Goal: Task Accomplishment & Management: Use online tool/utility

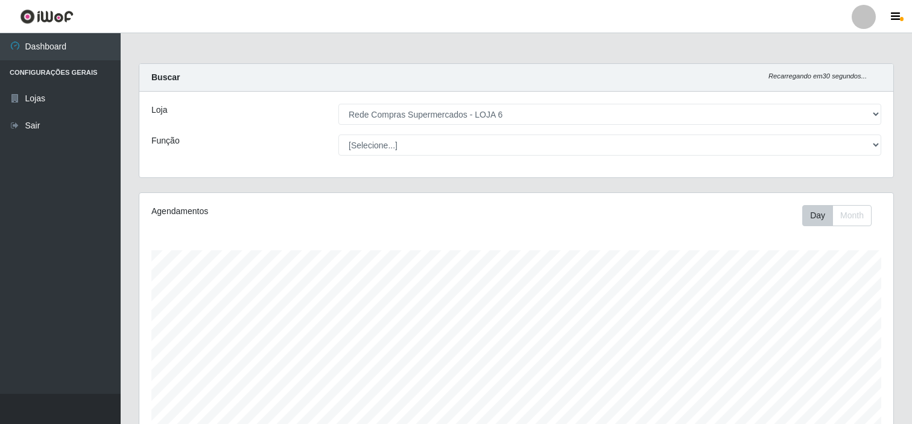
select select "398"
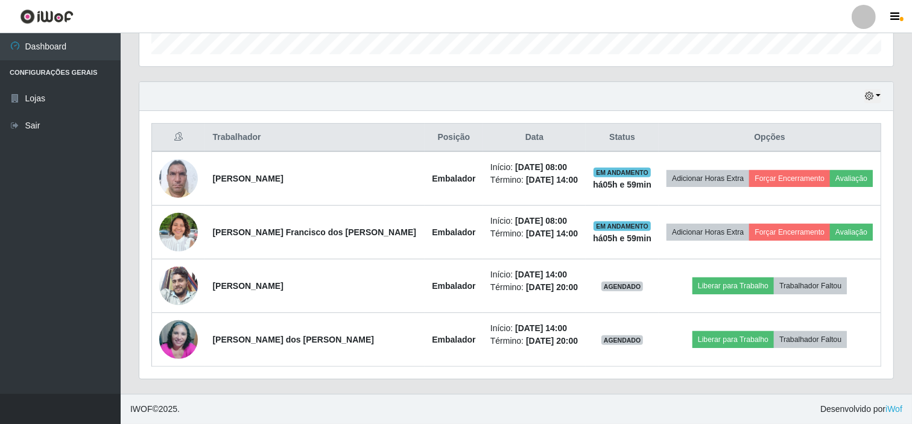
scroll to position [250, 754]
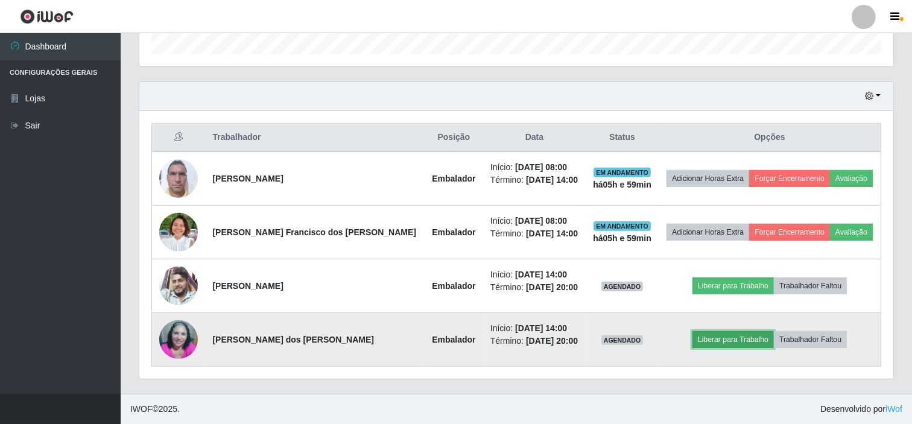
click at [724, 342] on button "Liberar para Trabalho" at bounding box center [733, 339] width 81 height 17
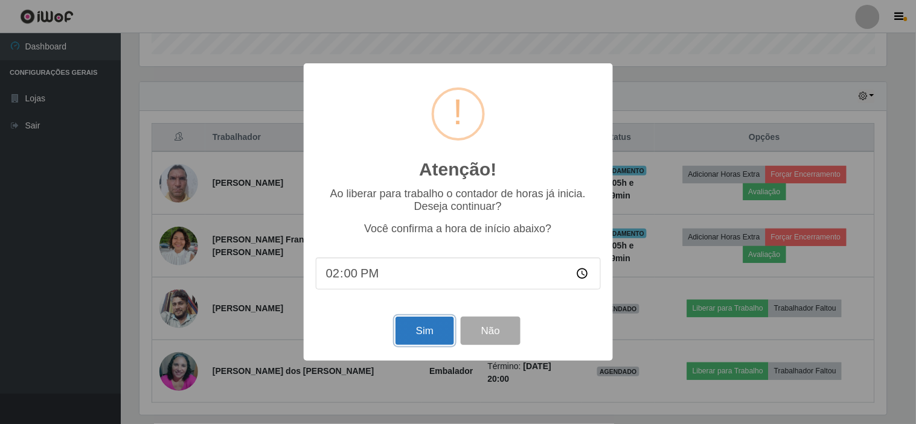
click at [424, 334] on button "Sim" at bounding box center [424, 331] width 59 height 28
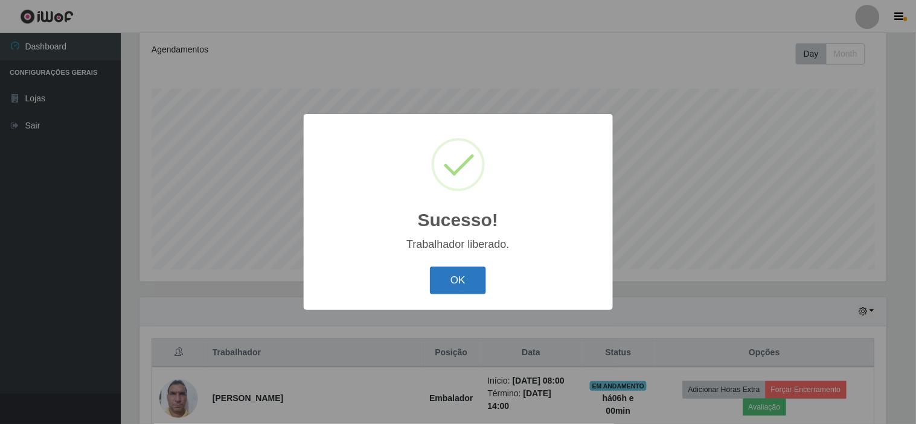
click at [442, 290] on button "OK" at bounding box center [458, 281] width 56 height 28
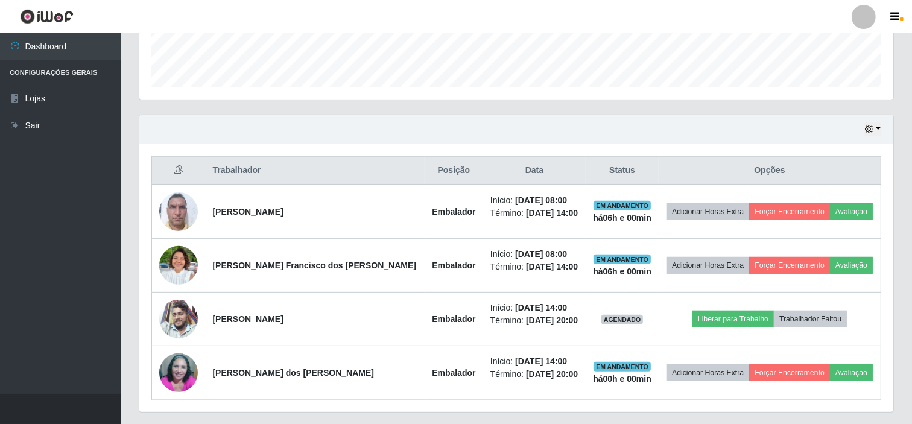
scroll to position [363, 0]
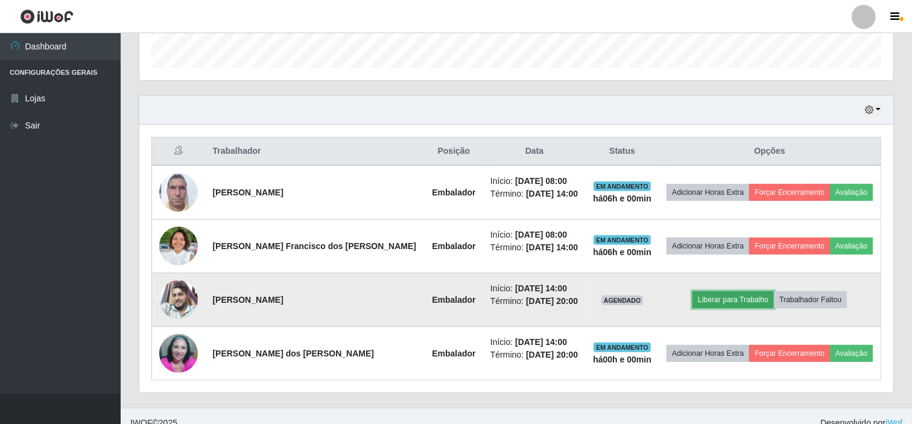
click at [705, 305] on button "Liberar para Trabalho" at bounding box center [733, 299] width 81 height 17
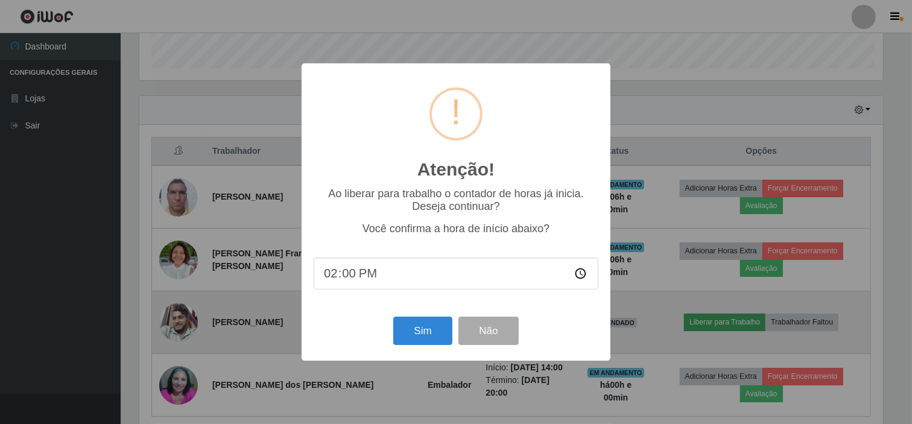
scroll to position [250, 747]
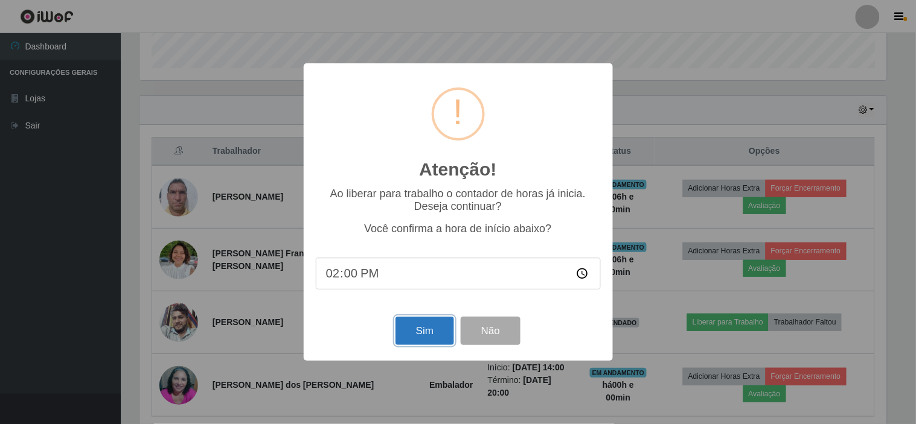
click at [424, 335] on button "Sim" at bounding box center [424, 331] width 59 height 28
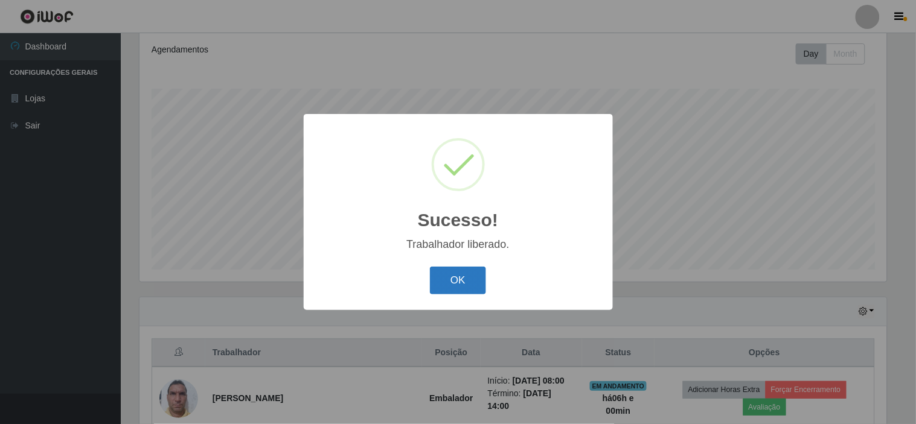
click at [433, 290] on button "OK" at bounding box center [458, 281] width 56 height 28
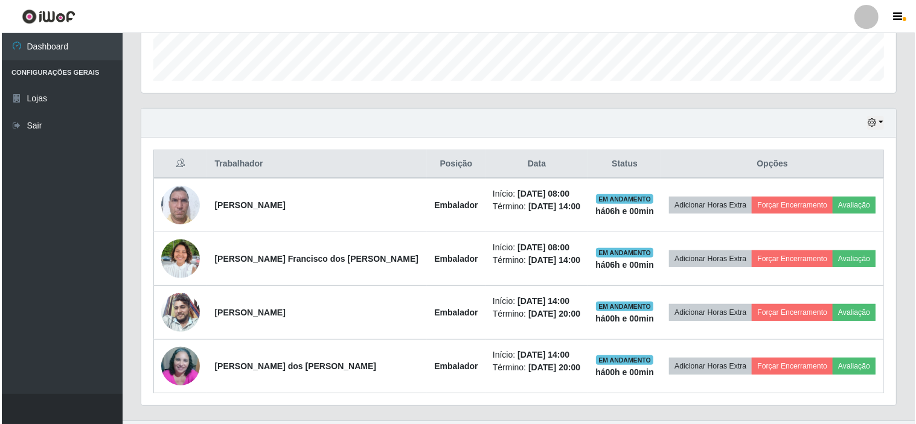
scroll to position [363, 0]
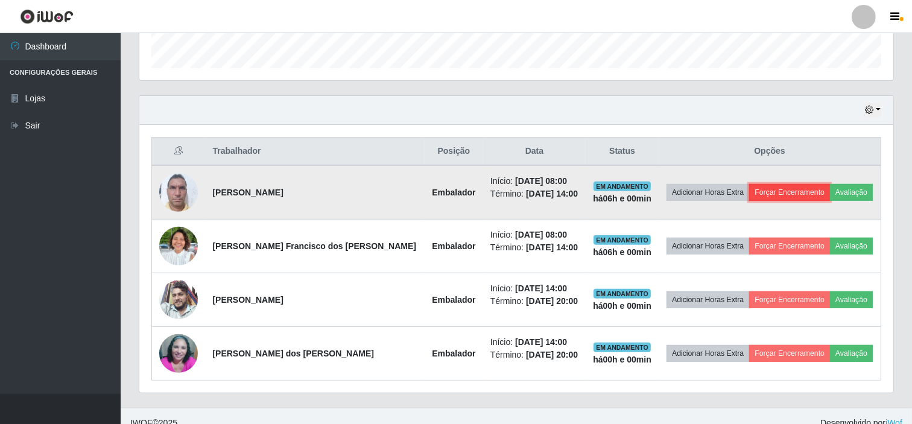
click at [792, 194] on button "Forçar Encerramento" at bounding box center [790, 192] width 81 height 17
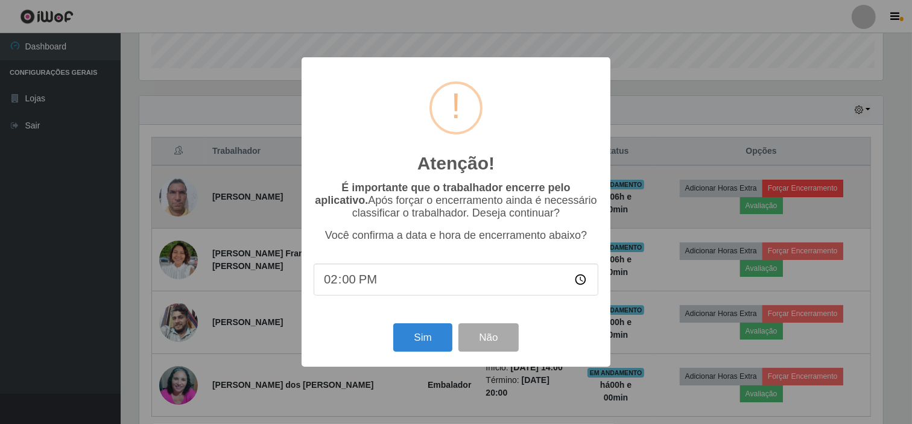
scroll to position [250, 747]
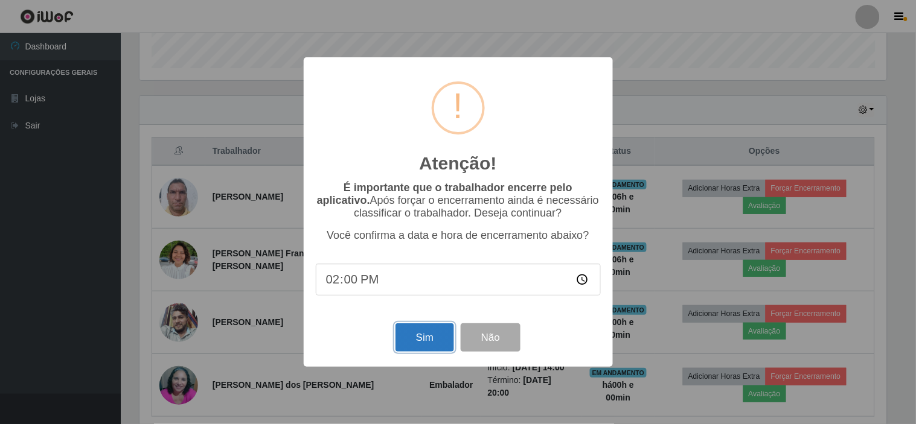
click at [441, 340] on button "Sim" at bounding box center [424, 337] width 59 height 28
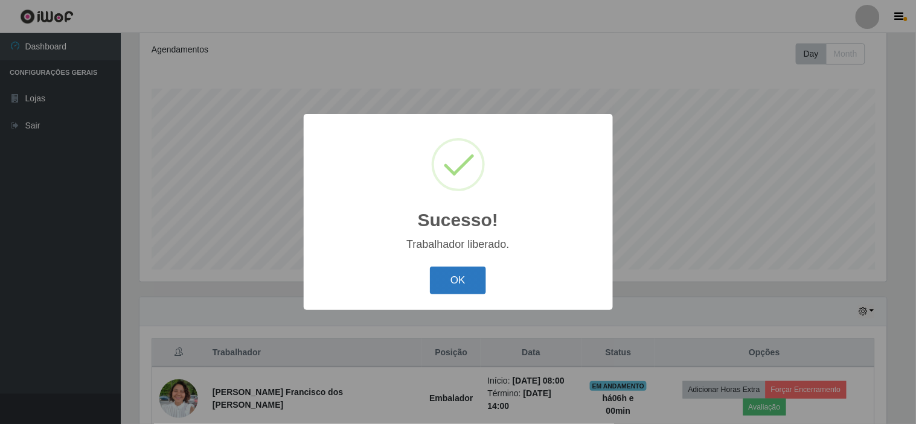
click at [474, 273] on button "OK" at bounding box center [458, 281] width 56 height 28
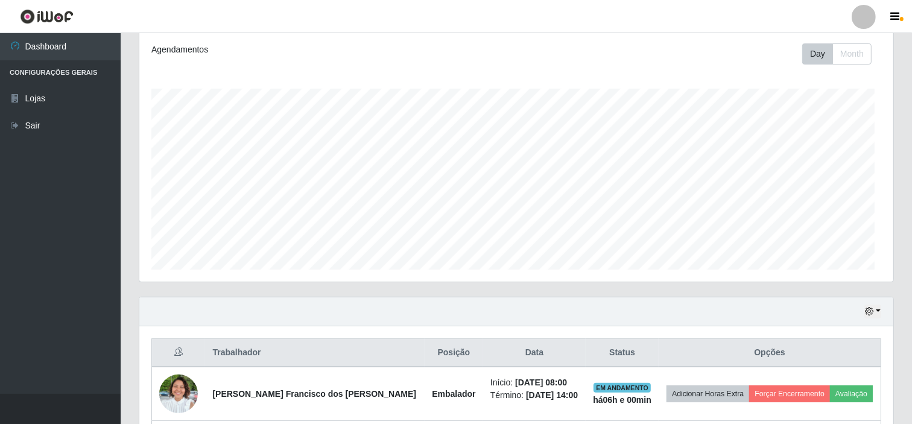
scroll to position [0, 0]
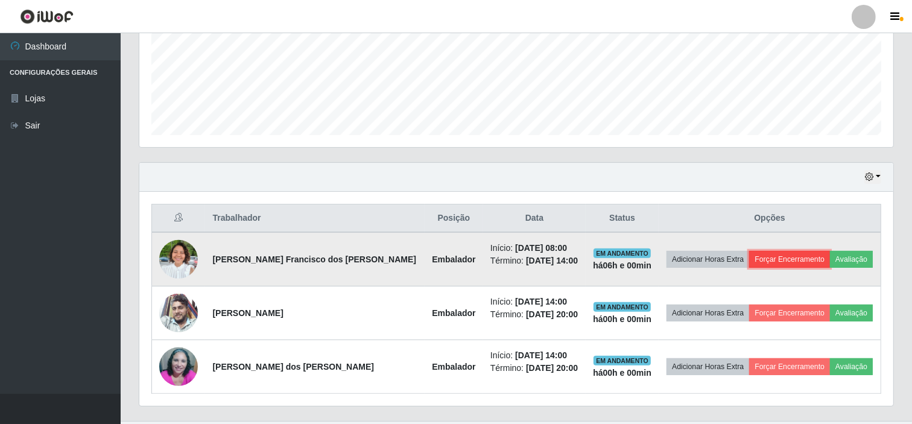
click at [795, 263] on button "Forçar Encerramento" at bounding box center [790, 259] width 81 height 17
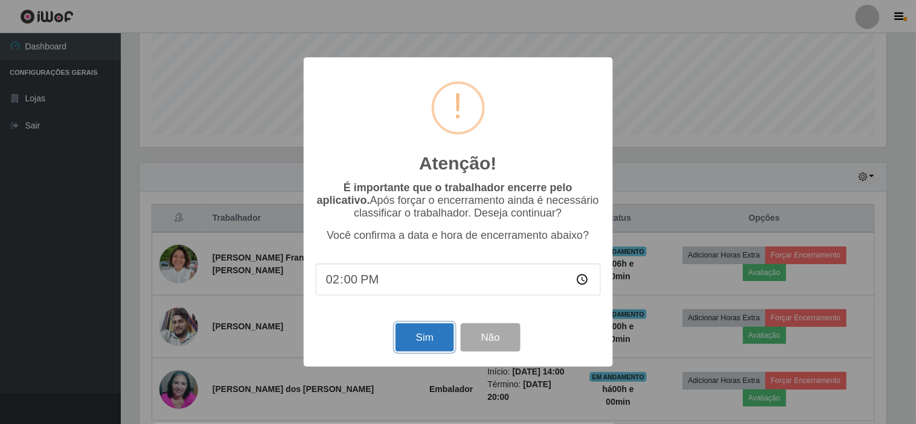
click at [420, 337] on button "Sim" at bounding box center [424, 337] width 59 height 28
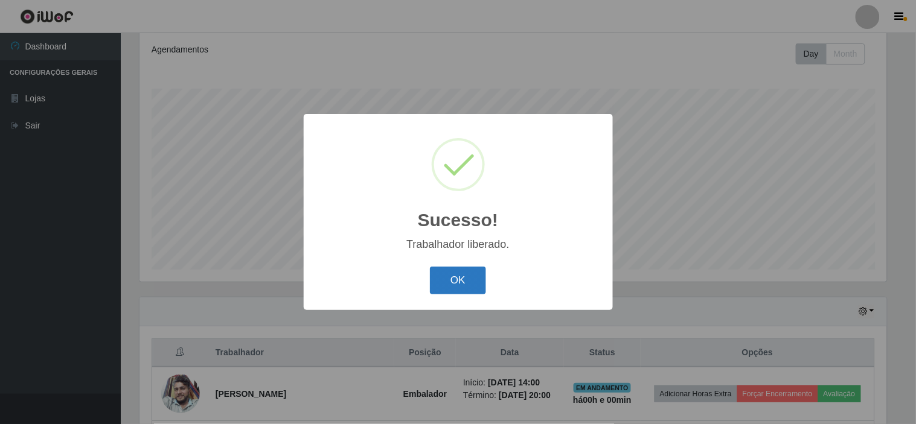
click at [436, 284] on button "OK" at bounding box center [458, 281] width 56 height 28
